Goal: Navigation & Orientation: Understand site structure

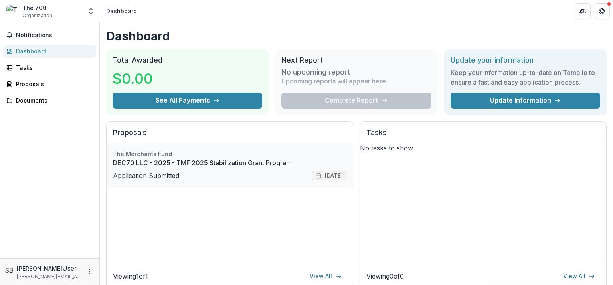
click at [133, 168] on link "DEC70 LLC - 2025 - TMF 2025 Stabilization Grant Program" at bounding box center [230, 163] width 234 height 10
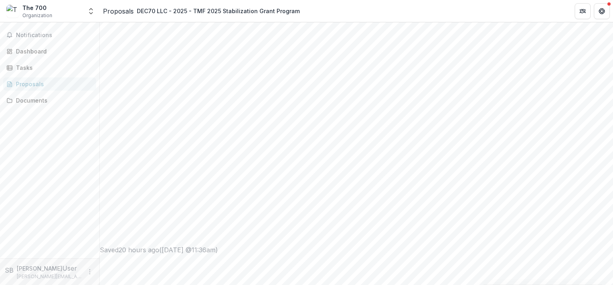
scroll to position [441, 0]
click at [40, 102] on div "Documents" at bounding box center [53, 100] width 74 height 8
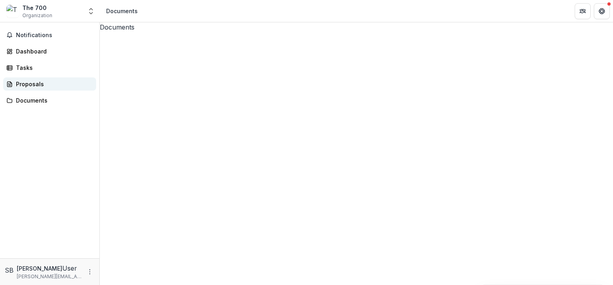
click at [28, 85] on div "Proposals" at bounding box center [53, 84] width 74 height 8
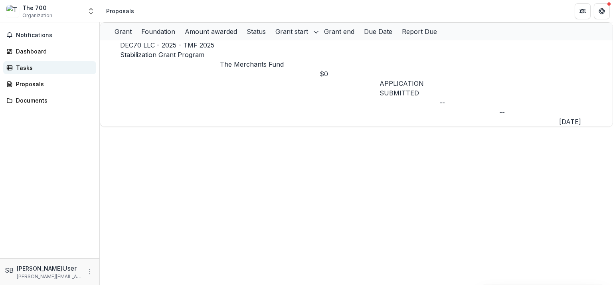
click at [25, 71] on div "Tasks" at bounding box center [53, 68] width 74 height 8
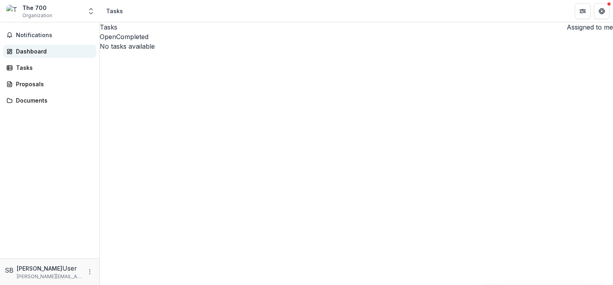
click at [34, 51] on div "Dashboard" at bounding box center [53, 51] width 74 height 8
